Goal: Information Seeking & Learning: Learn about a topic

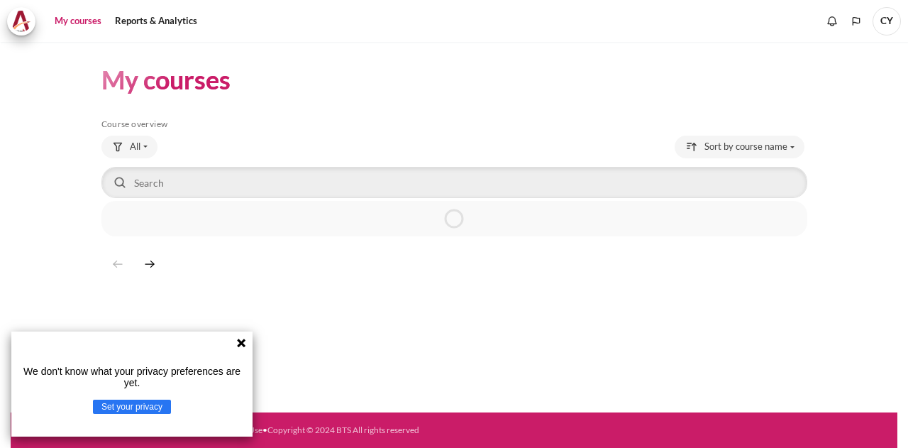
click at [241, 345] on icon at bounding box center [241, 342] width 11 height 11
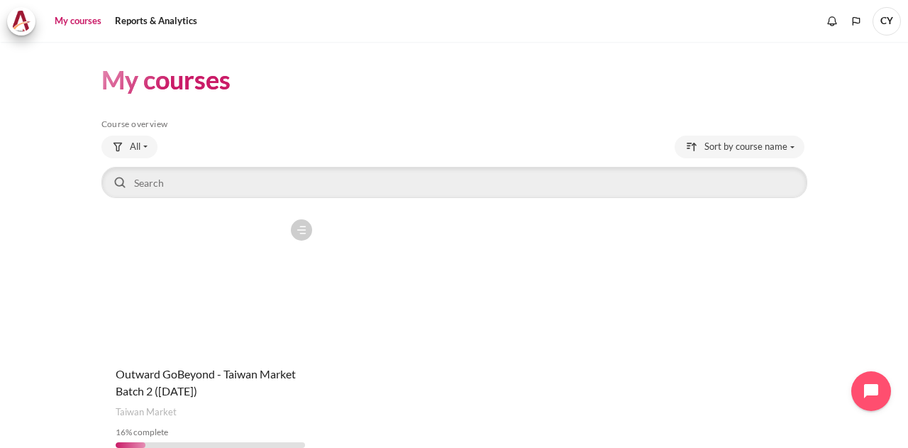
click at [206, 283] on figure "Content" at bounding box center [210, 283] width 219 height 142
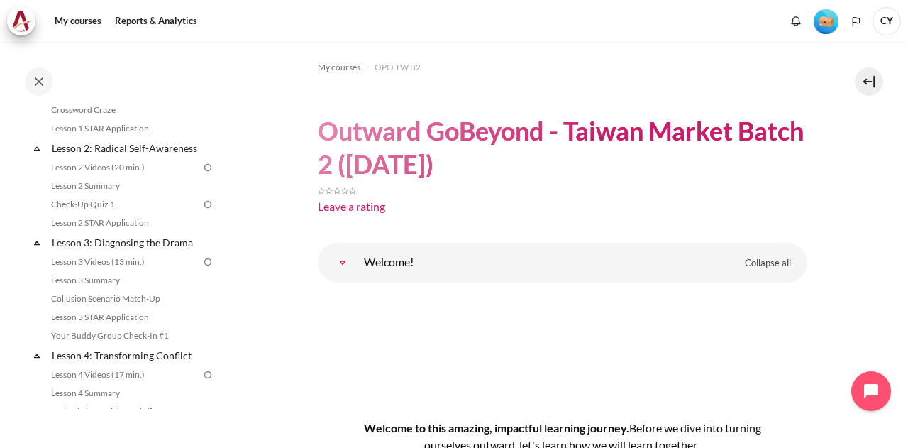
scroll to position [304, 0]
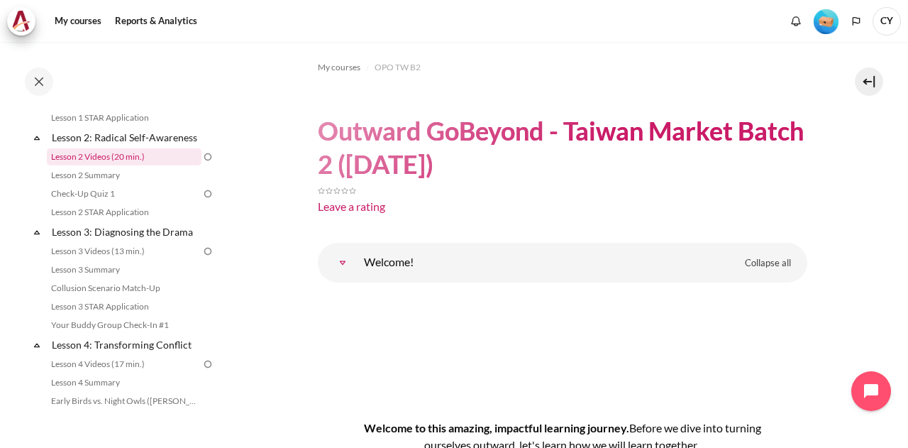
click at [122, 165] on link "Lesson 2 Videos (20 min.)" at bounding box center [124, 156] width 155 height 17
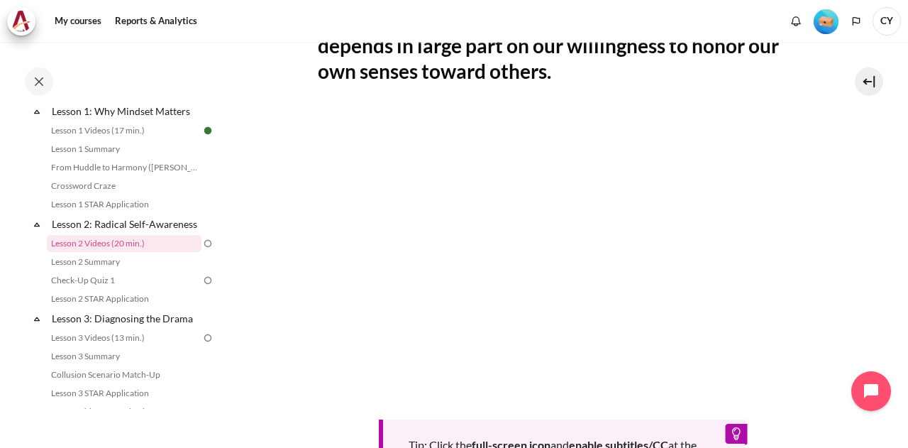
scroll to position [308, 0]
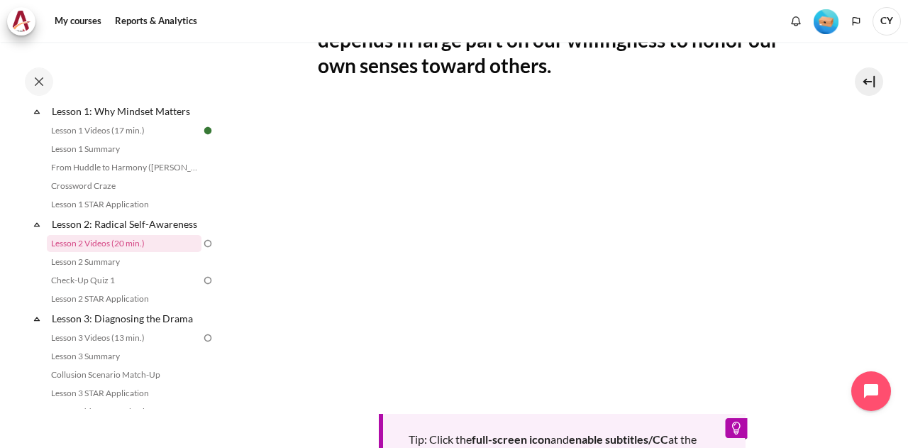
click at [822, 238] on section "My courses OPO TW B2 Lesson 2: Radical Self-Awareness Lesson 2 Videos (20 min.)…" at bounding box center [562, 203] width 670 height 938
click at [820, 236] on section "My courses OPO TW B2 Lesson 2: Radical Self-Awareness Lesson 2 Videos (20 min.)…" at bounding box center [562, 203] width 670 height 938
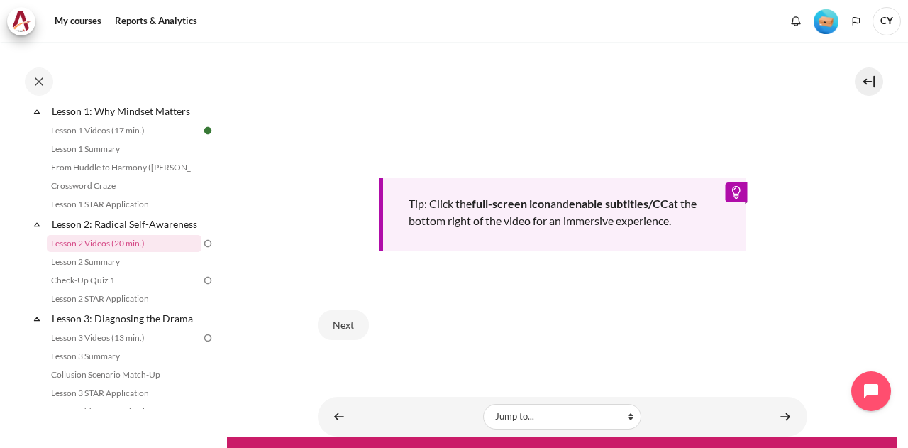
scroll to position [600, 0]
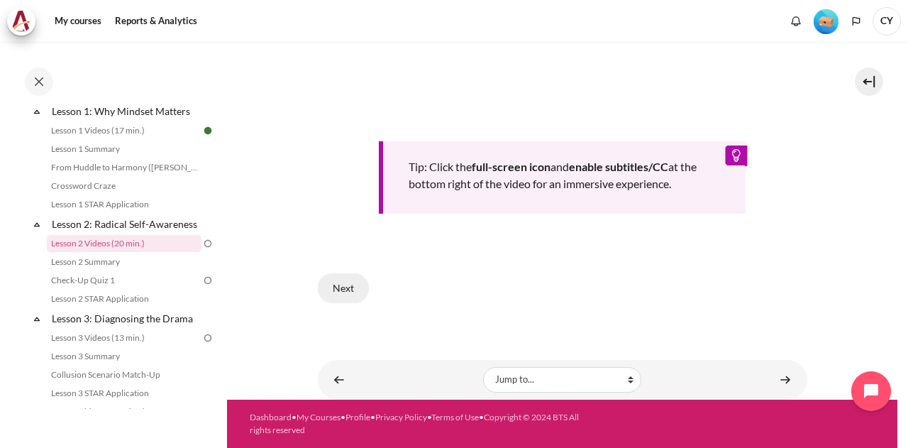
click at [348, 289] on button "Next" at bounding box center [343, 288] width 51 height 30
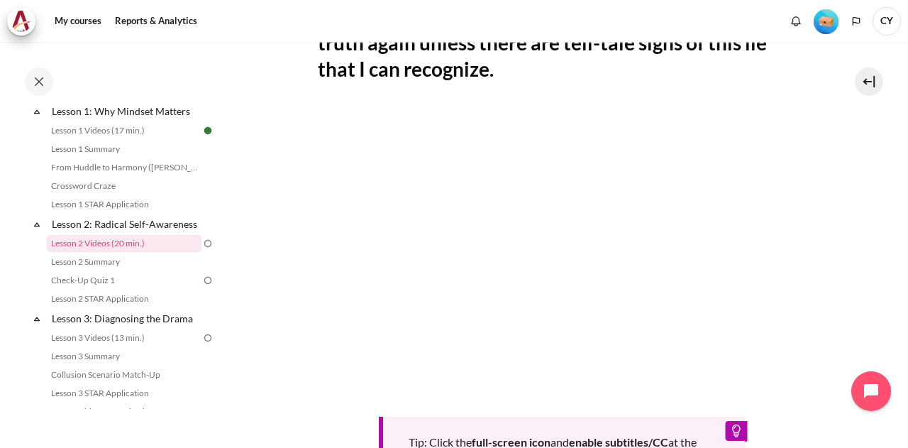
scroll to position [337, 0]
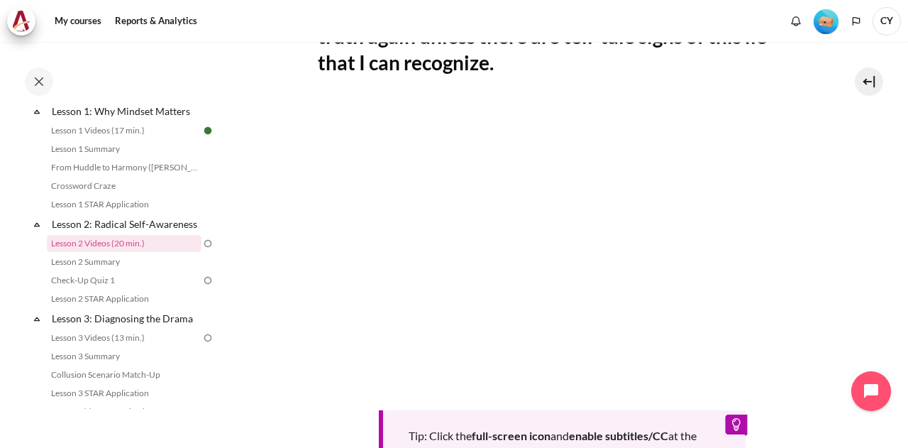
click at [840, 275] on section "My courses OPO TW B2 Lesson 2: Radical Self-Awareness Lesson 2 Videos (20 min.)…" at bounding box center [562, 186] width 670 height 963
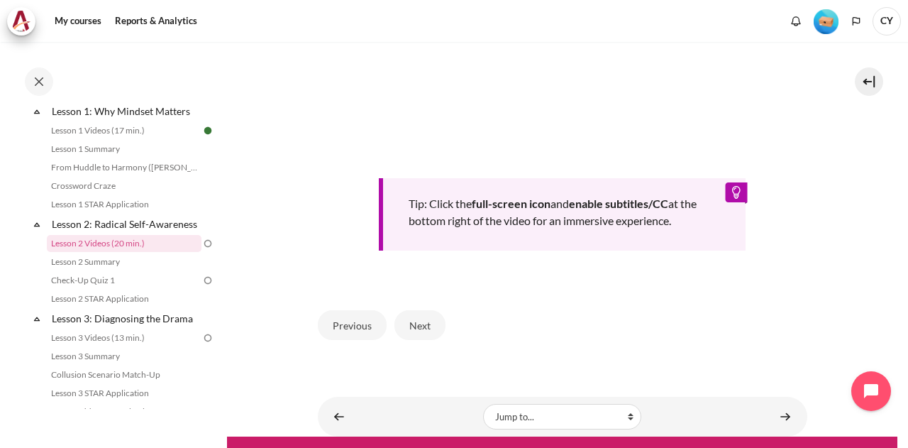
scroll to position [612, 0]
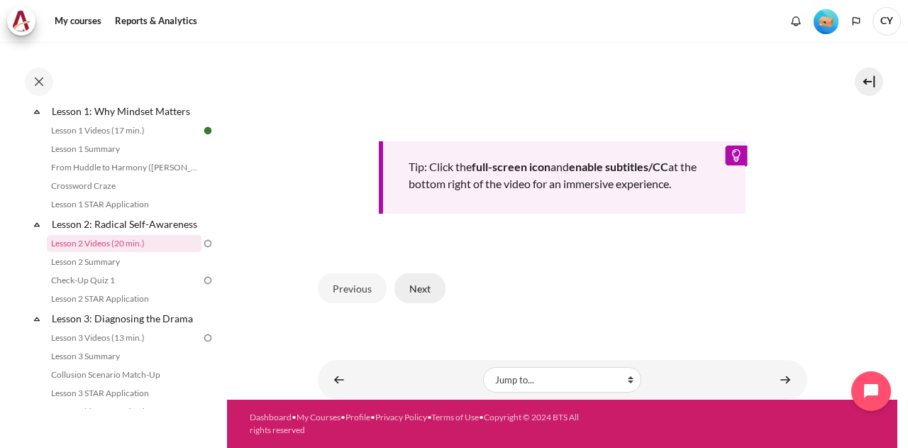
click at [424, 303] on button "Next" at bounding box center [419, 288] width 51 height 30
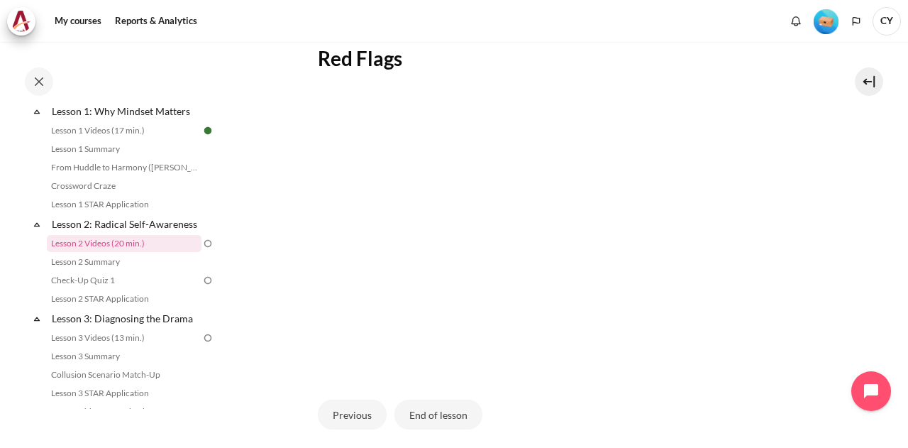
scroll to position [289, 0]
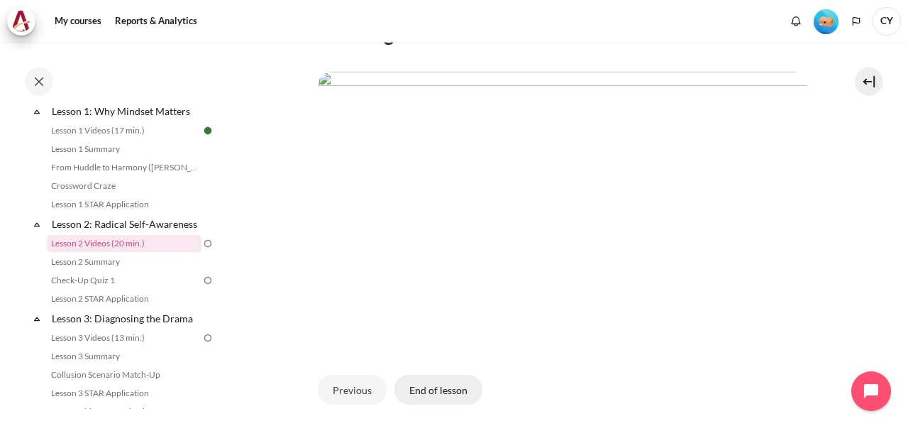
click at [435, 404] on button "End of lesson" at bounding box center [438, 390] width 88 height 30
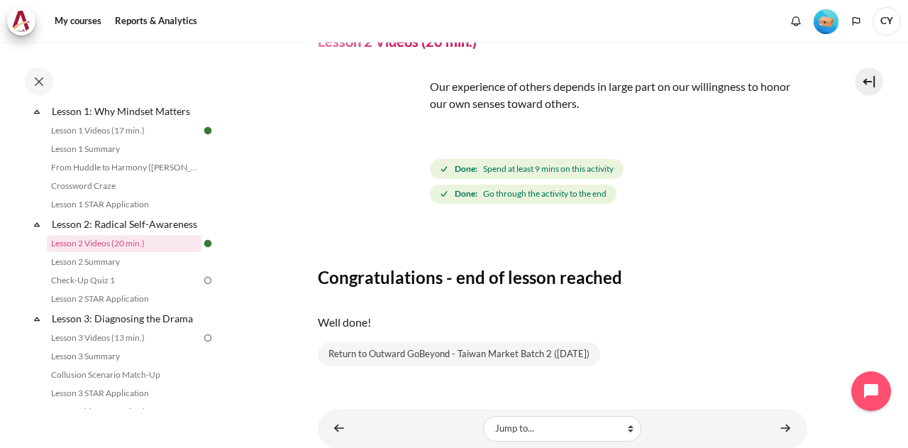
scroll to position [116, 0]
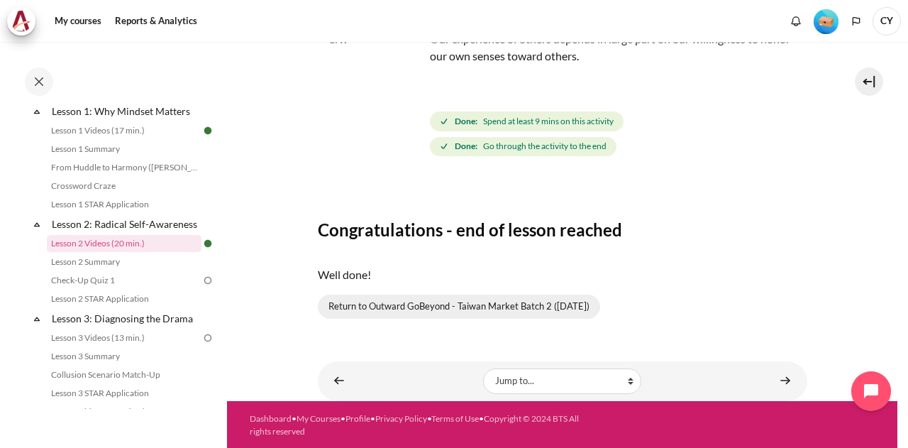
click at [498, 314] on link "Return to Outward GoBeyond - Taiwan Market Batch 2 (Sep 2025)" at bounding box center [459, 306] width 282 height 24
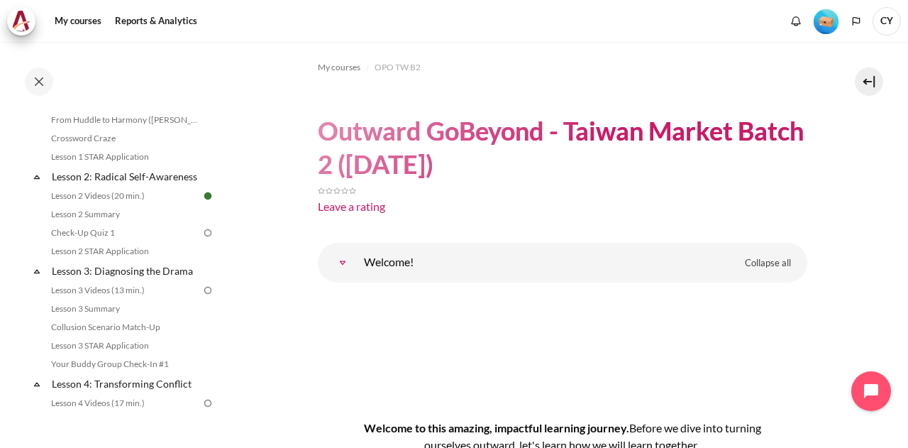
scroll to position [267, 0]
click at [100, 239] on link "Check-Up Quiz 1" at bounding box center [124, 230] width 155 height 17
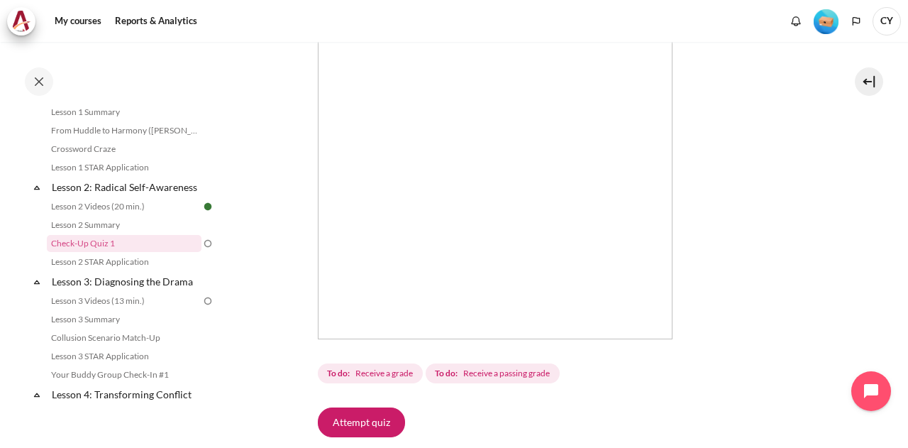
scroll to position [333, 0]
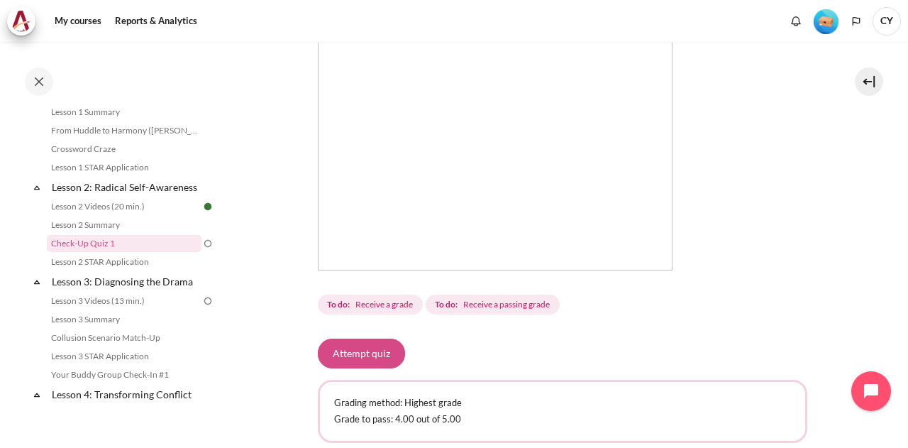
click at [365, 353] on button "Attempt quiz" at bounding box center [361, 353] width 87 height 30
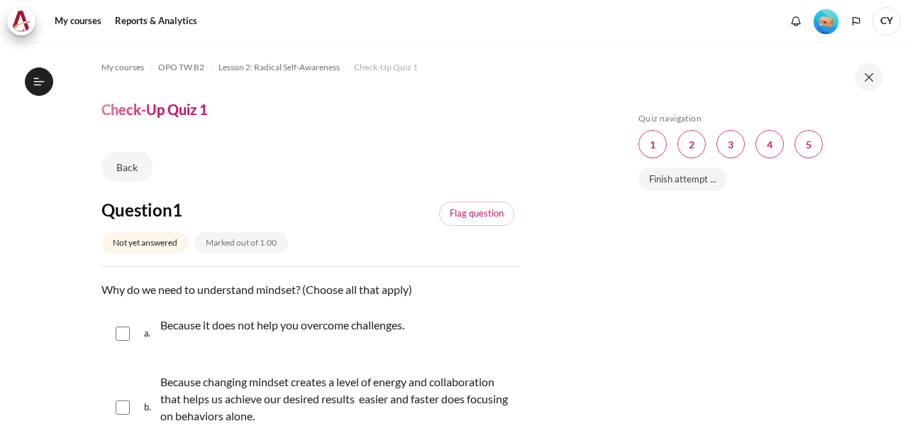
scroll to position [255, 0]
click at [275, 337] on div "Because it does not help you overcome challenges." at bounding box center [282, 334] width 244 height 40
checkbox input "false"
click at [123, 406] on input "Content" at bounding box center [123, 407] width 14 height 14
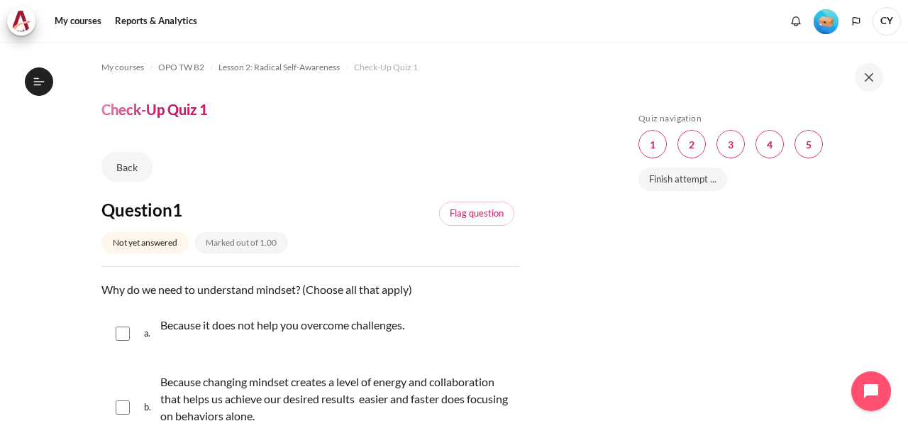
checkbox input "true"
click at [890, 320] on div "Skip Quiz navigation Quiz navigation Question 1 This page Question 2 This page …" at bounding box center [759, 244] width 298 height 405
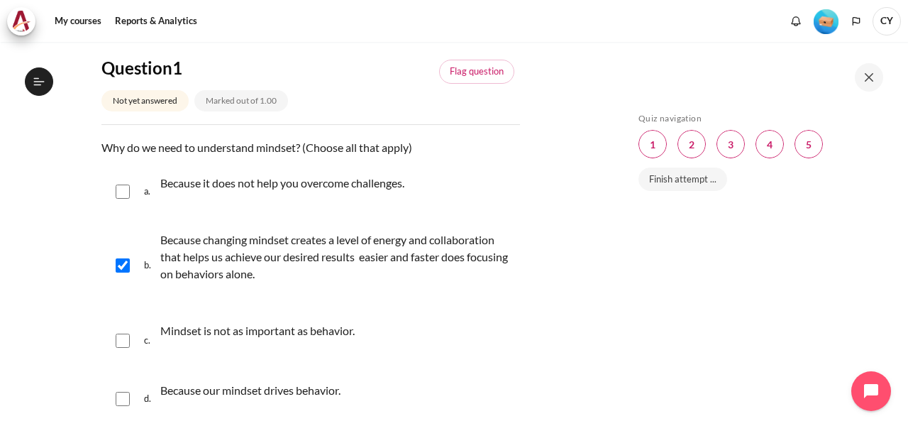
scroll to position [170, 0]
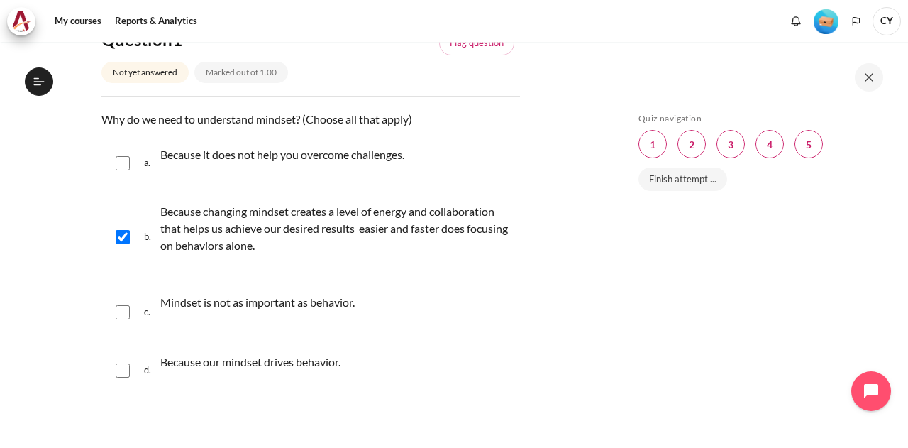
click at [131, 370] on div "d. Because our mindset drives behavior." at bounding box center [310, 370] width 419 height 54
click at [123, 370] on input "Content" at bounding box center [123, 370] width 14 height 14
checkbox input "true"
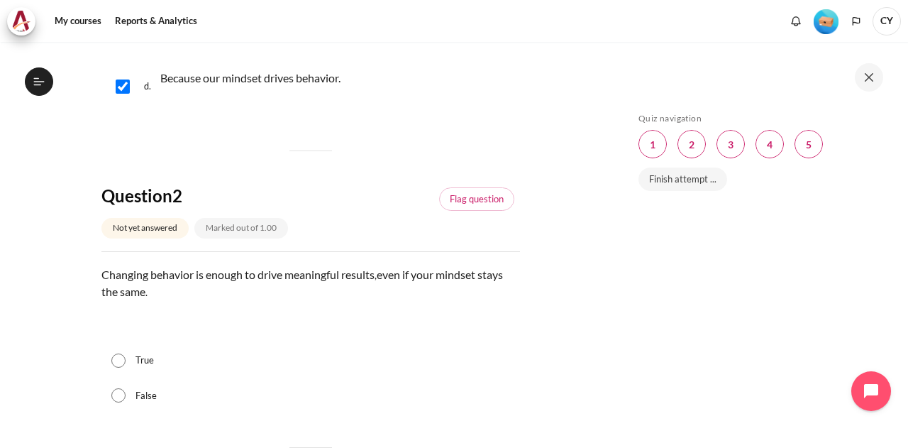
scroll to position [482, 0]
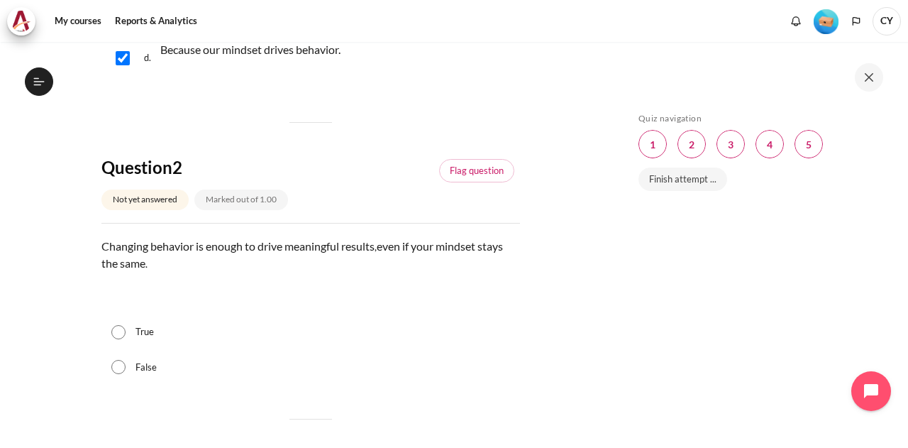
click at [116, 370] on input "False" at bounding box center [118, 367] width 14 height 14
radio input "true"
click at [111, 325] on input "True" at bounding box center [118, 332] width 14 height 14
radio input "true"
click at [111, 360] on input "False" at bounding box center [118, 367] width 14 height 14
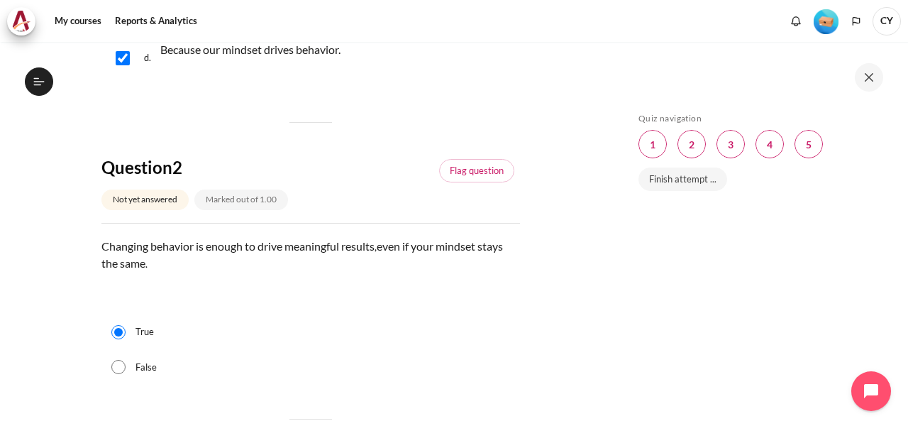
radio input "true"
click at [111, 325] on input "True" at bounding box center [118, 332] width 14 height 14
radio input "true"
click at [114, 370] on input "False" at bounding box center [118, 367] width 14 height 14
radio input "true"
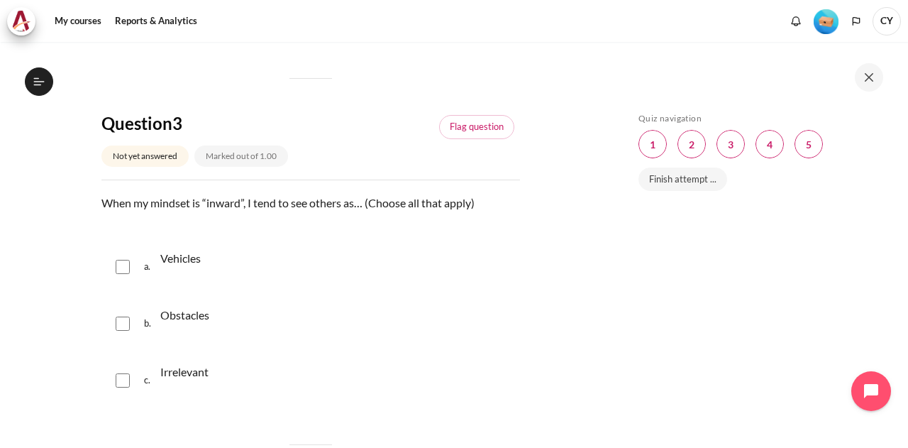
scroll to position [851, 0]
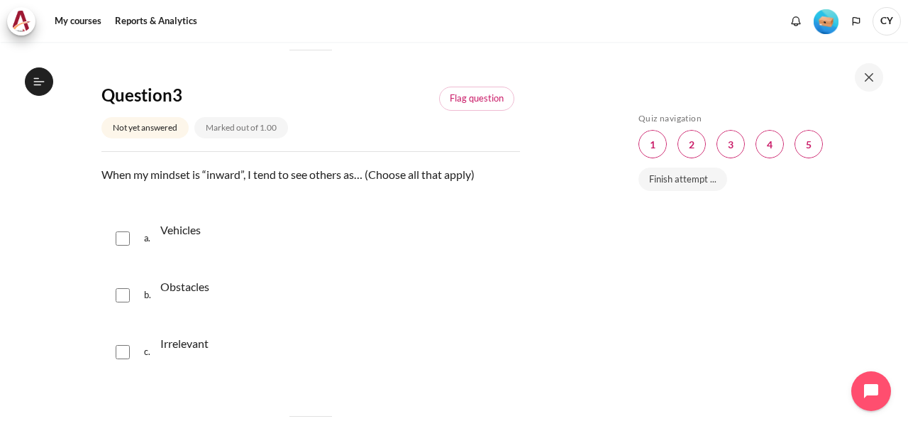
click at [118, 222] on div "a. Vehicles" at bounding box center [310, 238] width 419 height 54
click at [119, 241] on input "Content" at bounding box center [123, 238] width 14 height 14
checkbox input "true"
click at [117, 297] on input "Content" at bounding box center [123, 295] width 14 height 14
checkbox input "true"
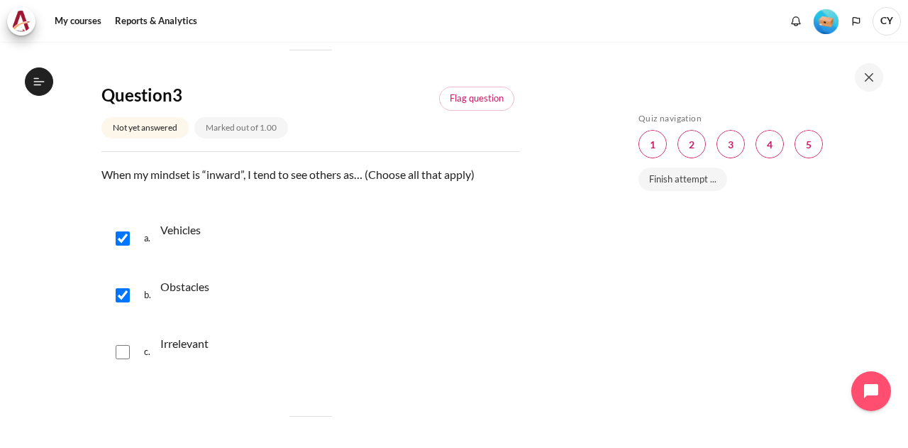
click at [128, 355] on input "Content" at bounding box center [123, 352] width 14 height 14
checkbox input "true"
click at [437, 319] on div "b. Obstacles" at bounding box center [310, 295] width 419 height 54
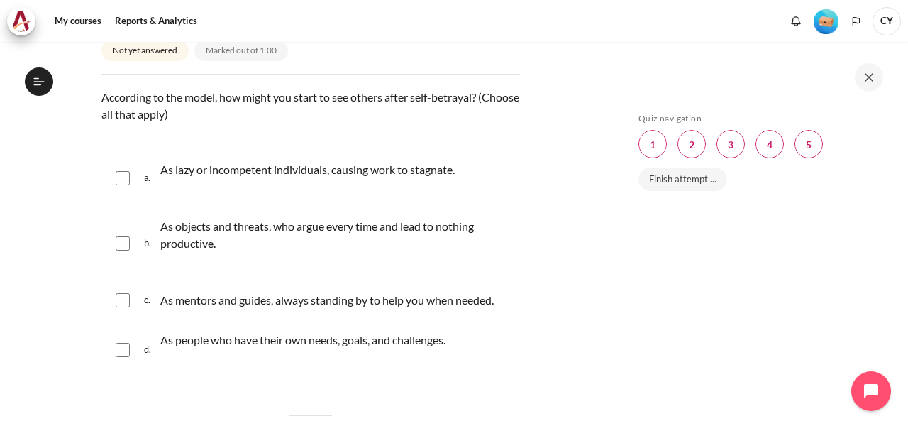
scroll to position [1277, 0]
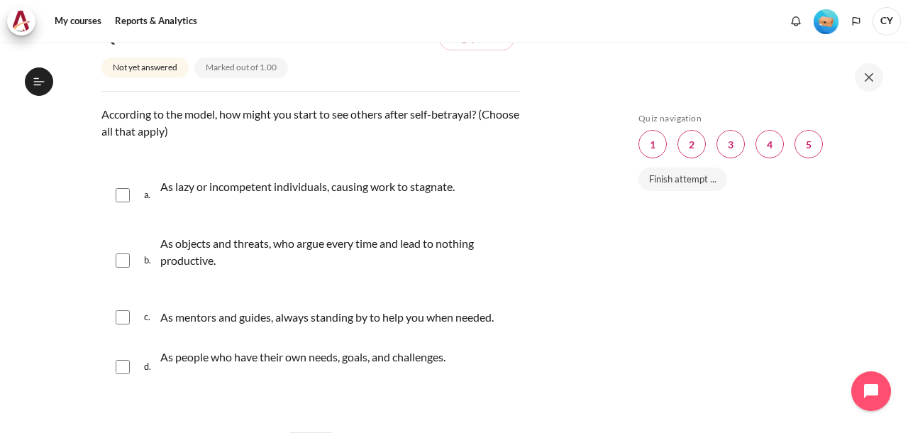
click at [123, 259] on input "Content" at bounding box center [123, 260] width 14 height 14
checkbox input "true"
click at [136, 189] on div "a. As lazy or incompetent individuals, causing work to stagnate." at bounding box center [310, 195] width 419 height 54
click at [123, 192] on input "Content" at bounding box center [123, 195] width 14 height 14
checkbox input "true"
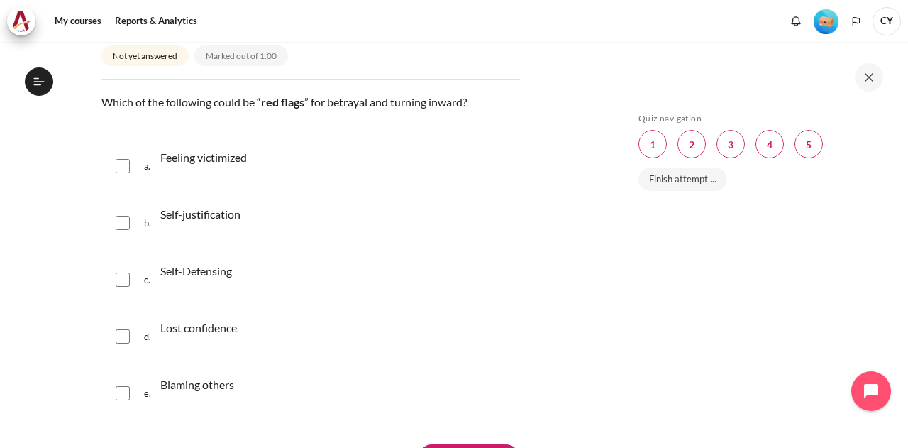
scroll to position [1759, 0]
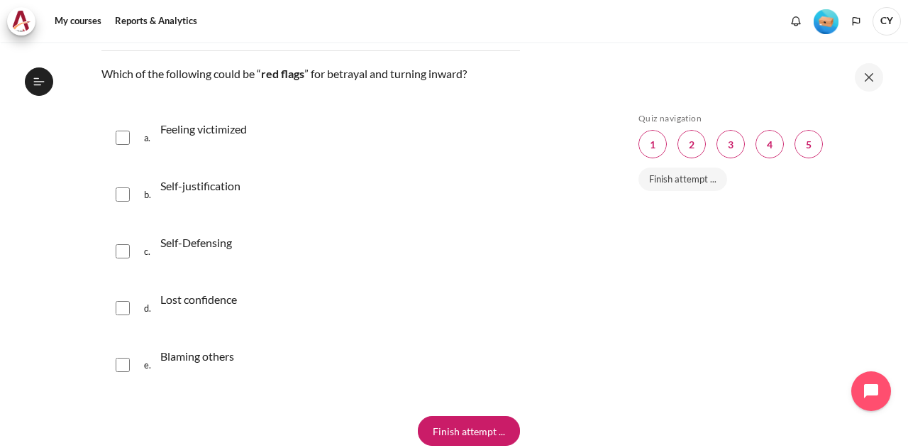
click at [123, 141] on input "Content" at bounding box center [123, 138] width 14 height 14
checkbox input "true"
click at [122, 209] on div "b. Self-justification" at bounding box center [310, 194] width 419 height 54
click at [122, 200] on div "b. Self-justification" at bounding box center [310, 194] width 419 height 54
click at [118, 198] on input "Content" at bounding box center [123, 194] width 14 height 14
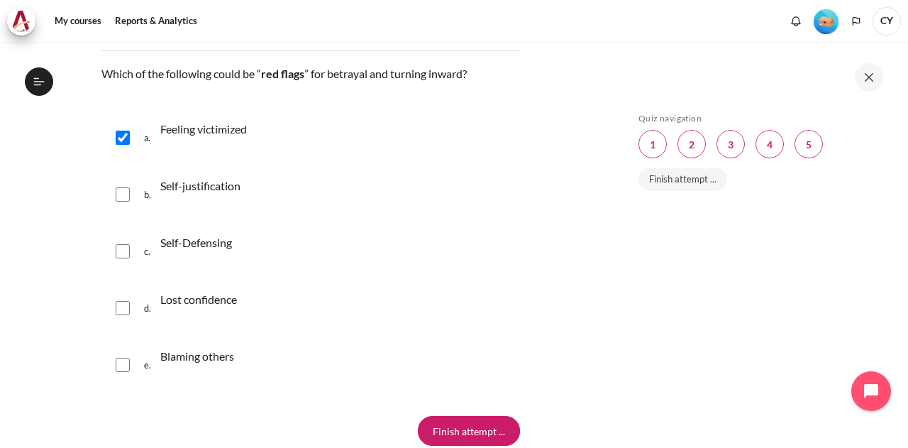
checkbox input "true"
click at [119, 247] on input "Content" at bounding box center [123, 251] width 14 height 14
checkbox input "true"
click at [120, 293] on div "d. Lost confidence" at bounding box center [310, 308] width 419 height 54
click at [126, 311] on input "Content" at bounding box center [123, 308] width 14 height 14
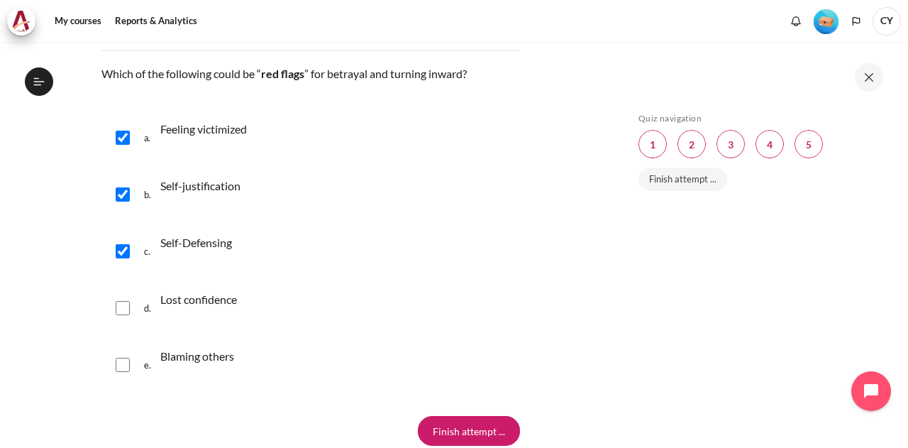
checkbox input "true"
click at [118, 364] on input "Content" at bounding box center [123, 365] width 14 height 14
checkbox input "true"
click at [485, 431] on input "Finish attempt ..." at bounding box center [469, 431] width 102 height 30
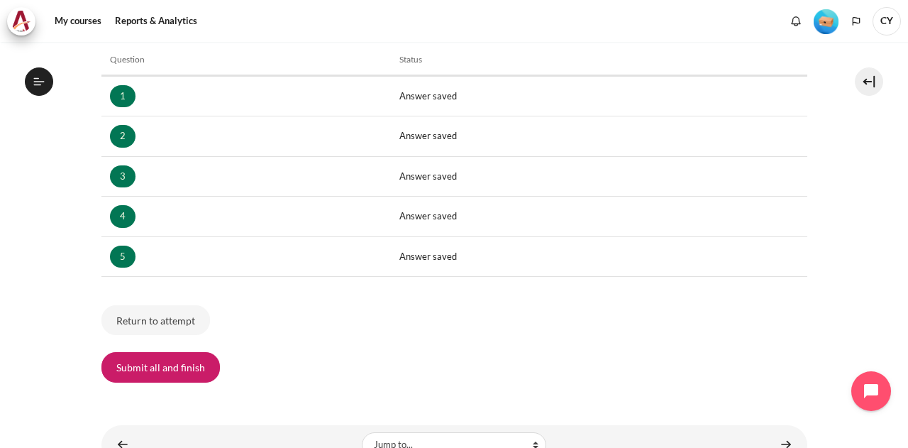
scroll to position [234, 0]
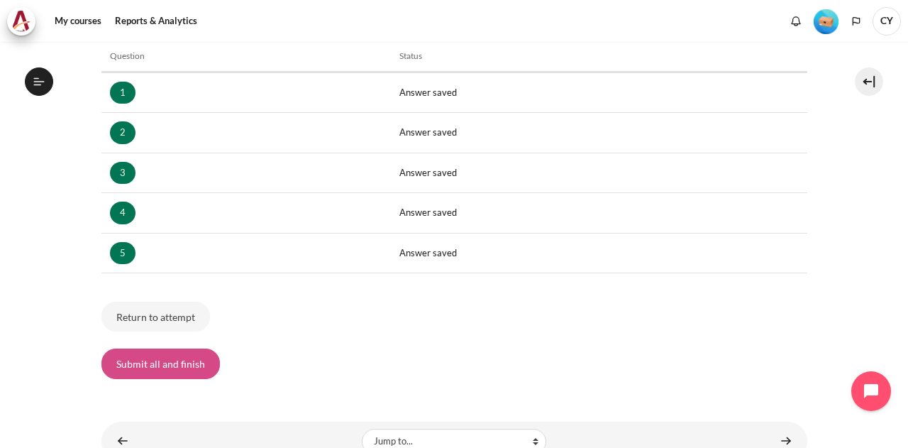
click at [180, 363] on button "Submit all and finish" at bounding box center [160, 363] width 118 height 30
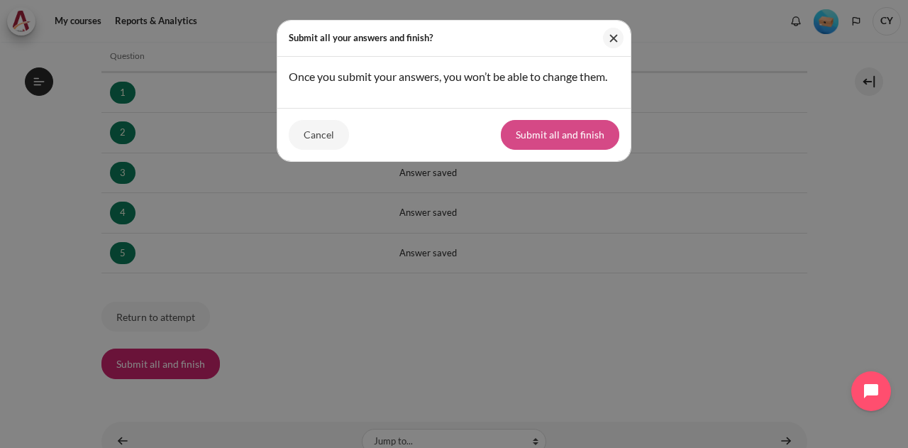
click at [559, 132] on button "Submit all and finish" at bounding box center [560, 135] width 118 height 30
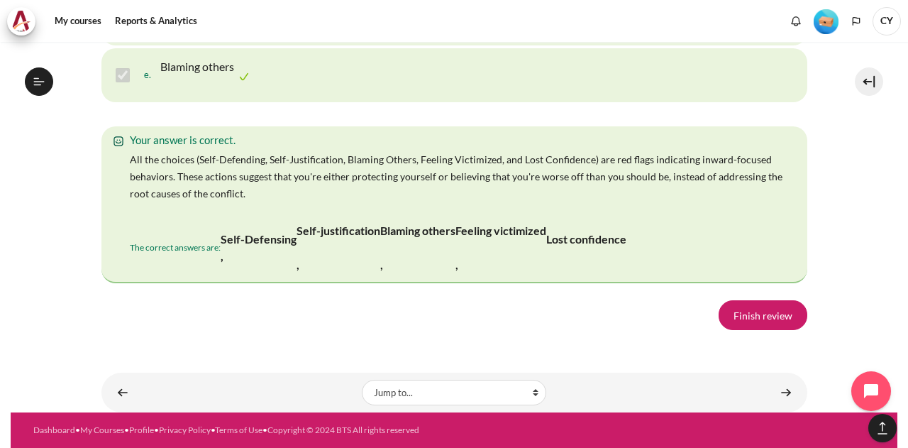
scroll to position [3026, 0]
click at [773, 317] on link "Finish review" at bounding box center [763, 315] width 89 height 30
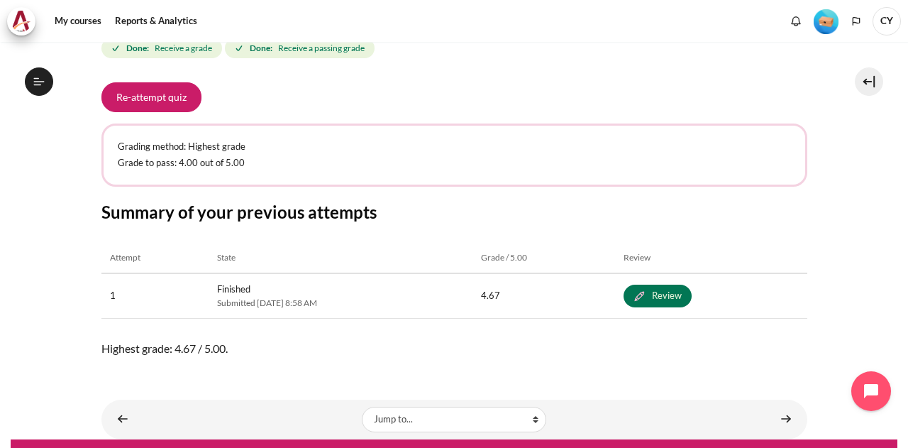
scroll to position [614, 0]
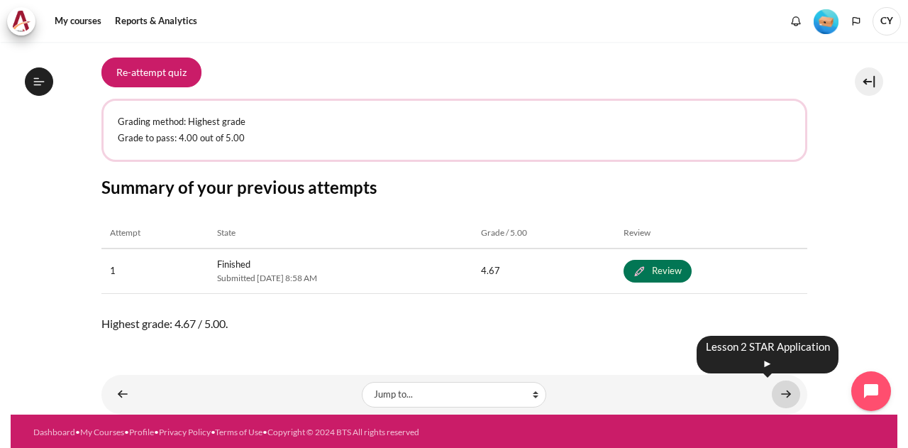
click at [779, 390] on link "Content" at bounding box center [786, 394] width 28 height 28
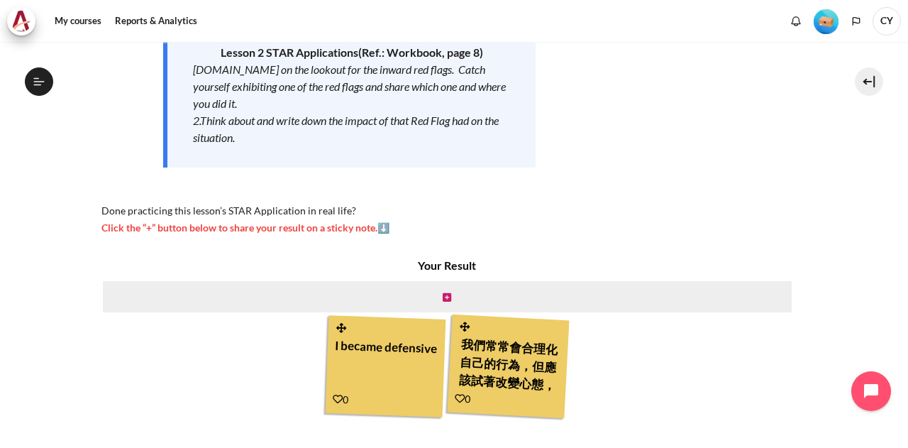
scroll to position [333, 0]
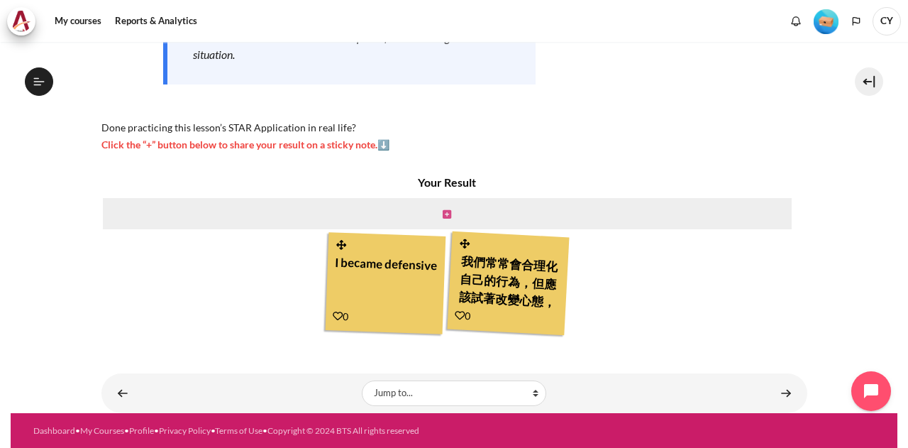
click at [443, 215] on icon "Content" at bounding box center [447, 214] width 9 height 10
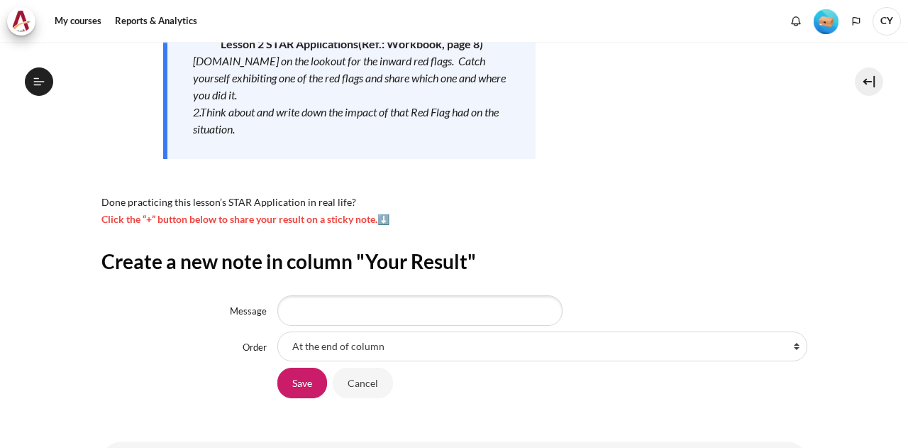
scroll to position [326, 0]
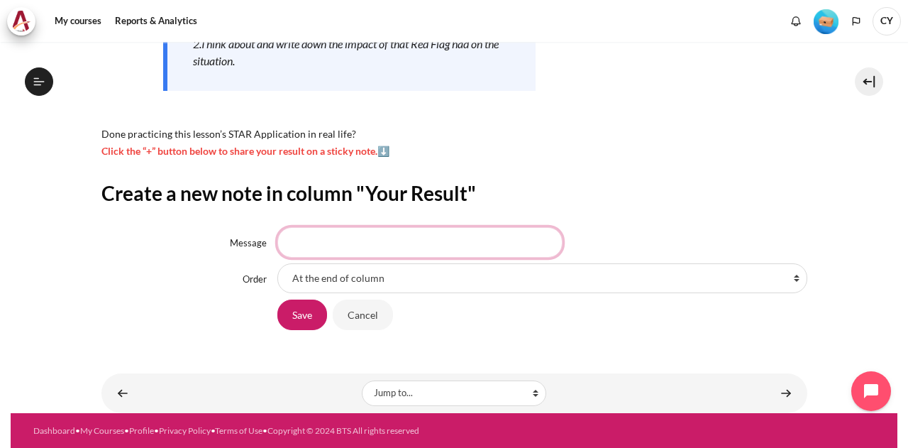
click at [354, 248] on input "Message" at bounding box center [419, 242] width 285 height 30
type input "ㄗ"
type input "y"
type input "子"
type input "自我欺騙會影響我們的mindset"
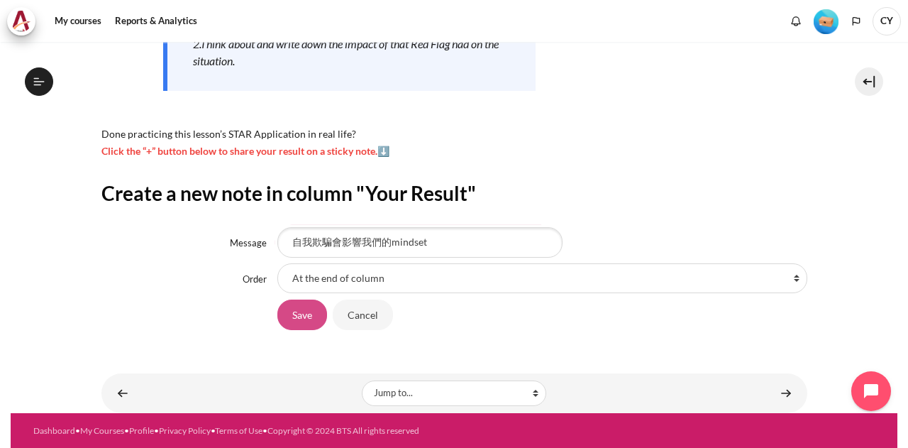
click at [296, 321] on input "Save" at bounding box center [302, 314] width 50 height 30
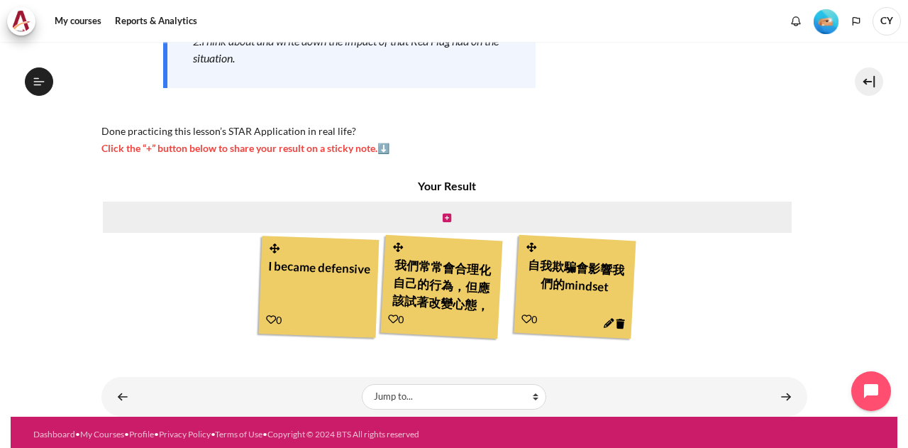
scroll to position [333, 0]
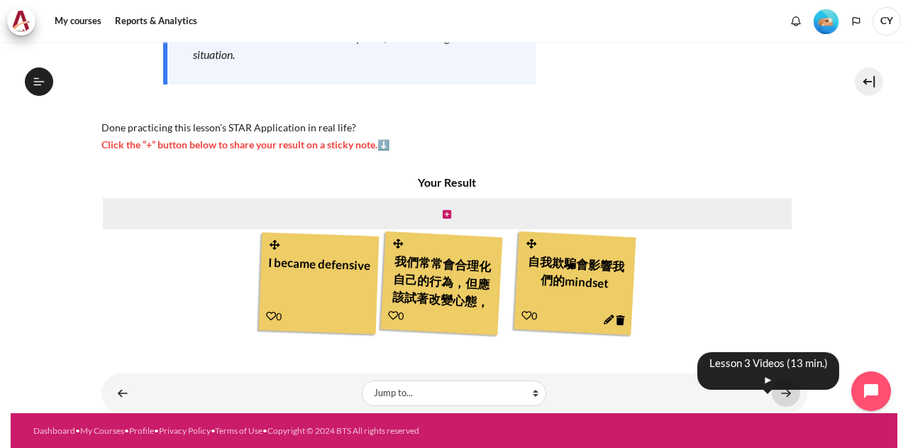
click at [781, 395] on link "Content" at bounding box center [786, 393] width 28 height 28
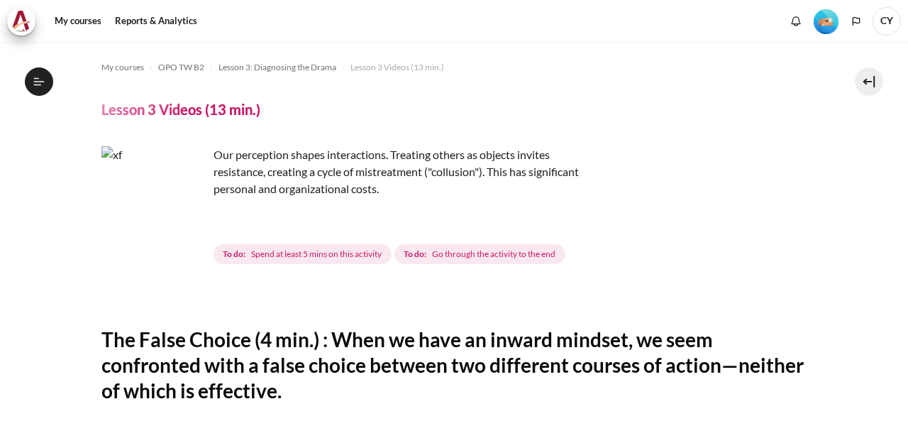
scroll to position [312, 0]
click at [783, 108] on header "Lesson 3 Videos (13 min.)" at bounding box center [454, 109] width 706 height 18
drag, startPoint x: 810, startPoint y: 0, endPoint x: 870, endPoint y: 167, distance: 177.0
